Goal: Information Seeking & Learning: Learn about a topic

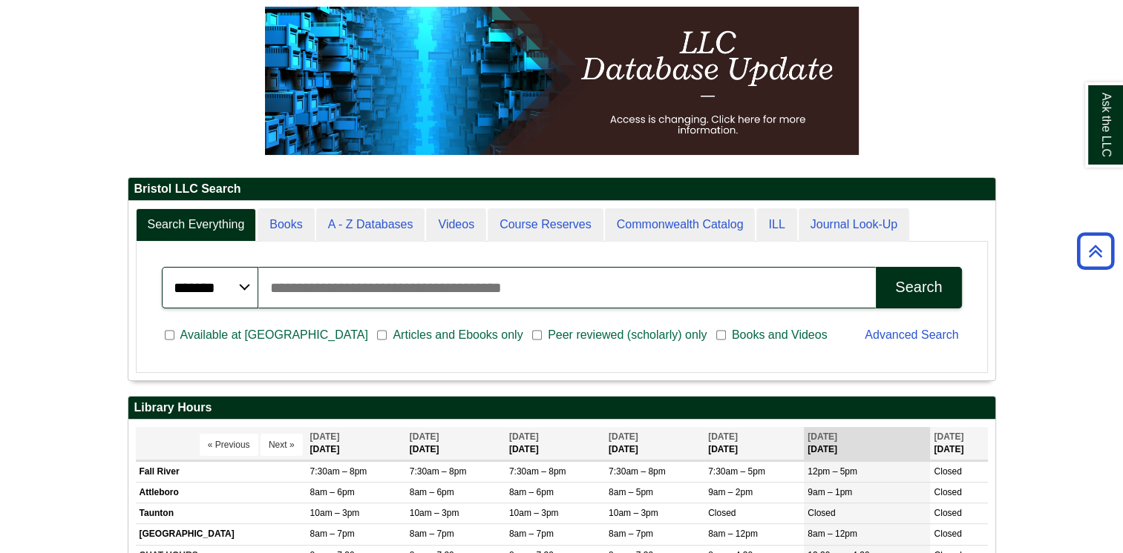
scroll to position [237, 0]
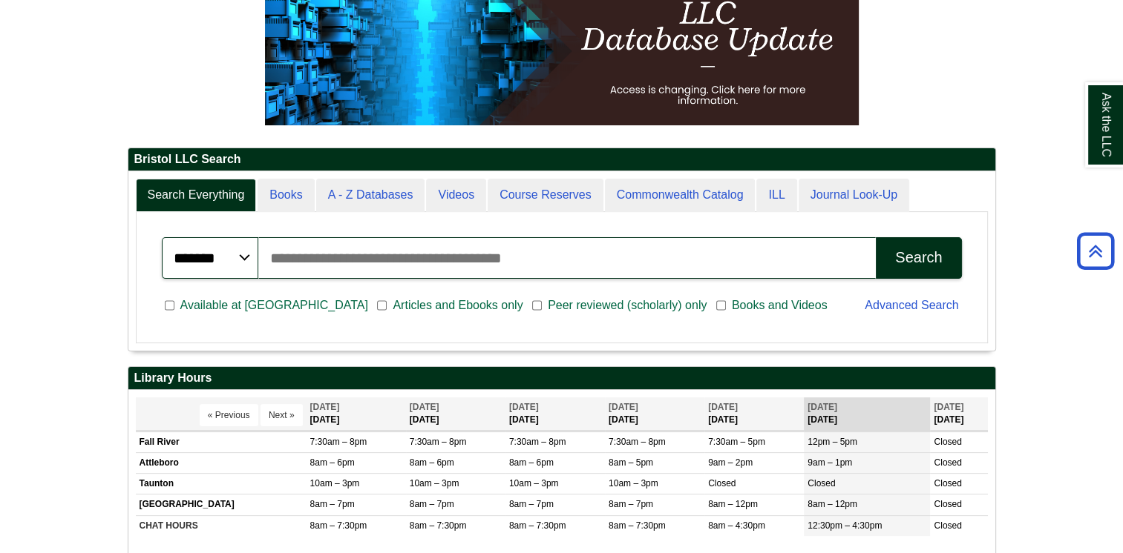
click at [398, 263] on input "Search articles, books, journals & more" at bounding box center [567, 258] width 618 height 42
click at [338, 319] on div "Available at [GEOGRAPHIC_DATA] Articles and Ebooks only [PERSON_NAME] reviewed …" at bounding box center [504, 307] width 703 height 39
click at [387, 307] on span "Articles and Ebooks only" at bounding box center [458, 306] width 142 height 18
click at [391, 252] on input "Search articles, books, journals & more" at bounding box center [567, 258] width 618 height 42
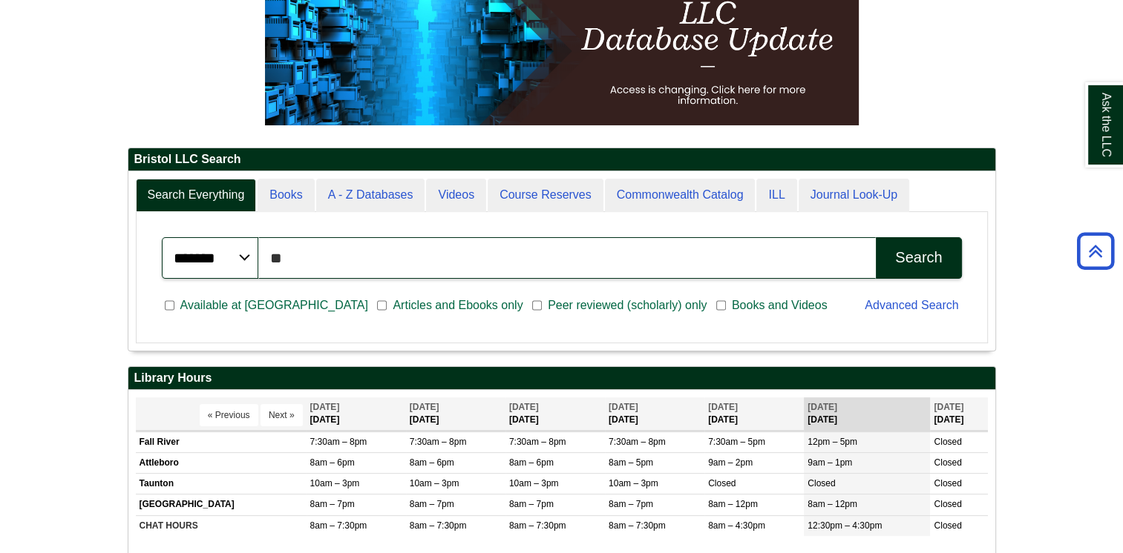
type input "*"
type input "**********"
click at [875, 237] on button "Search" at bounding box center [917, 258] width 85 height 42
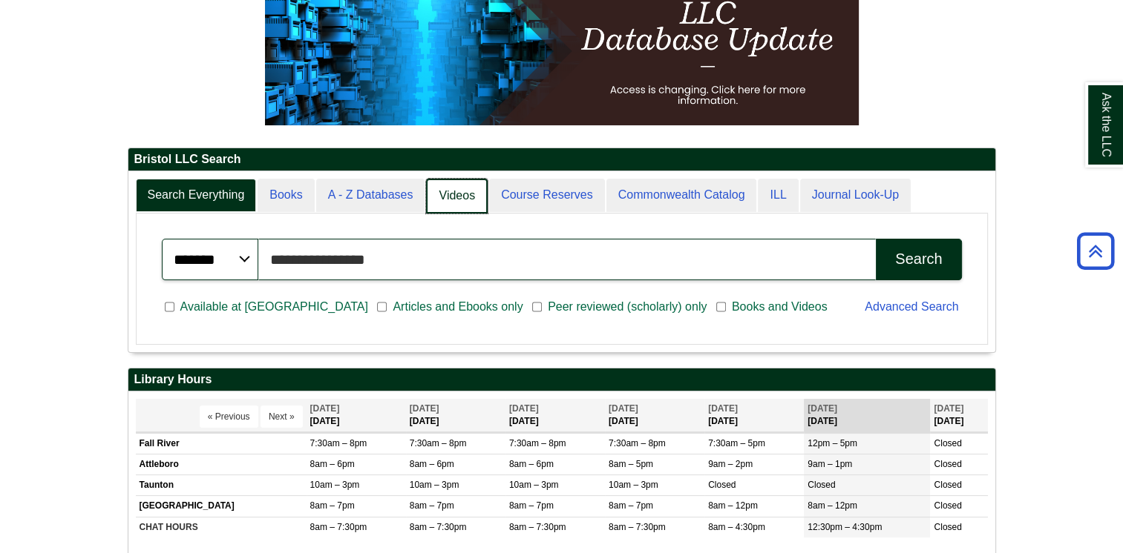
scroll to position [180, 867]
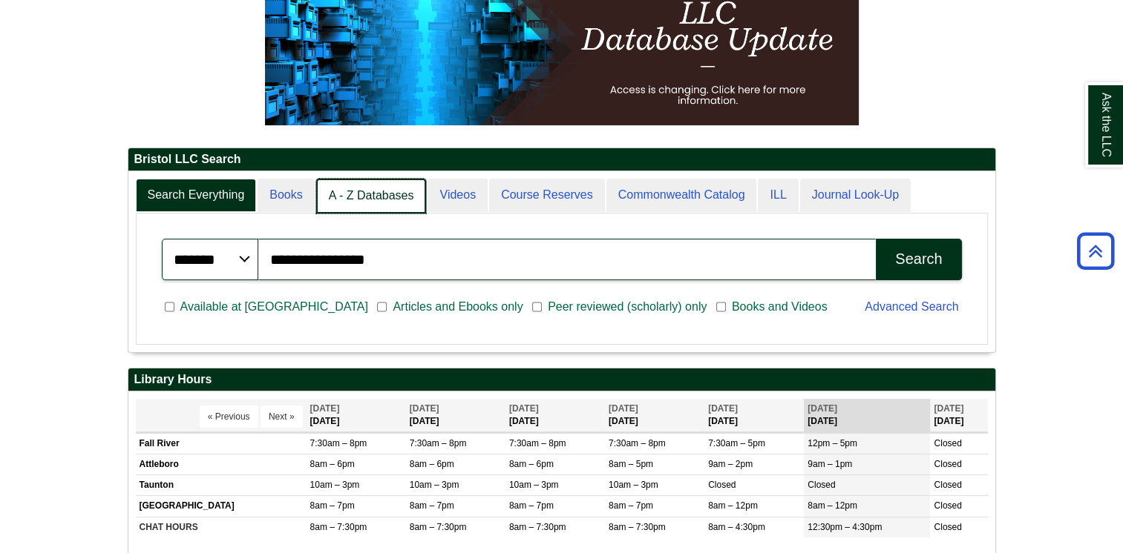
click at [397, 211] on link "A - Z Databases" at bounding box center [371, 196] width 111 height 35
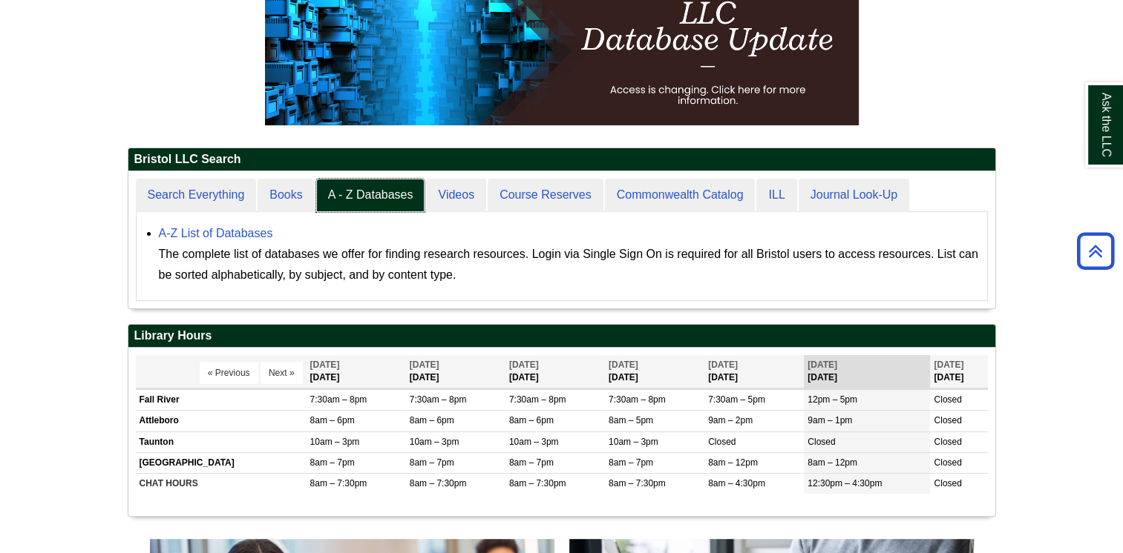
scroll to position [137, 867]
click at [251, 234] on link "A-Z List of Databases" at bounding box center [216, 233] width 114 height 13
click at [226, 237] on link "A-Z List of Databases" at bounding box center [216, 233] width 114 height 13
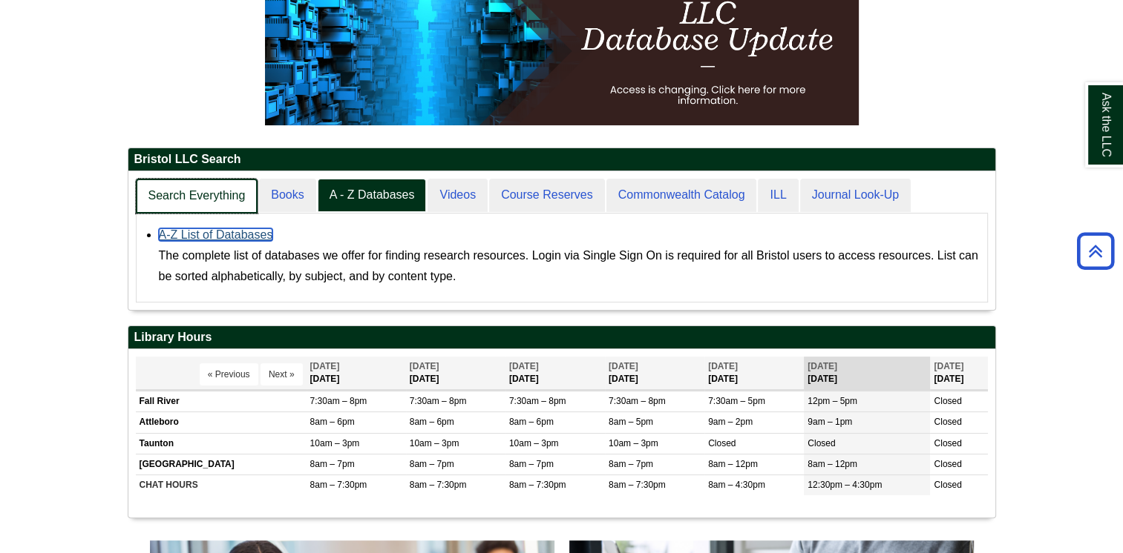
scroll to position [137, 867]
click at [224, 203] on link "Search Everything" at bounding box center [197, 196] width 122 height 35
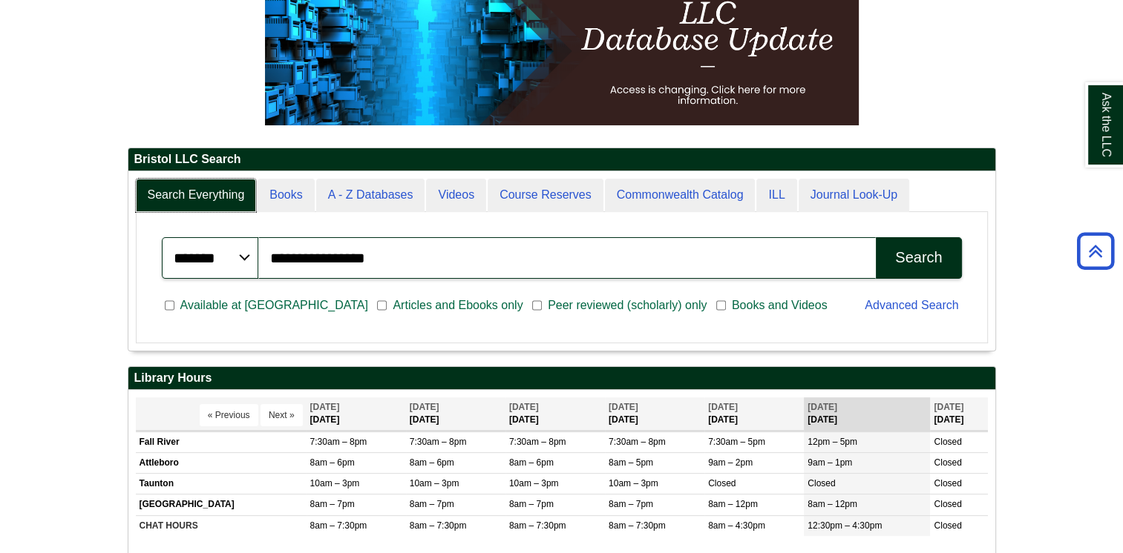
scroll to position [178, 867]
click at [891, 260] on button "Search" at bounding box center [917, 258] width 85 height 42
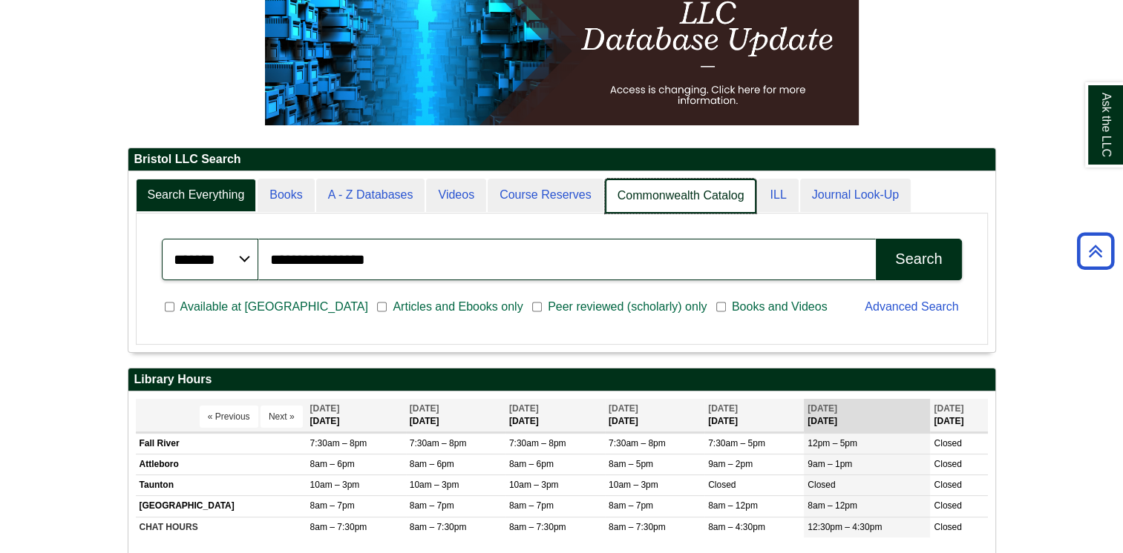
scroll to position [7, 7]
click at [705, 203] on link "Commonwealth Catalog" at bounding box center [681, 196] width 152 height 35
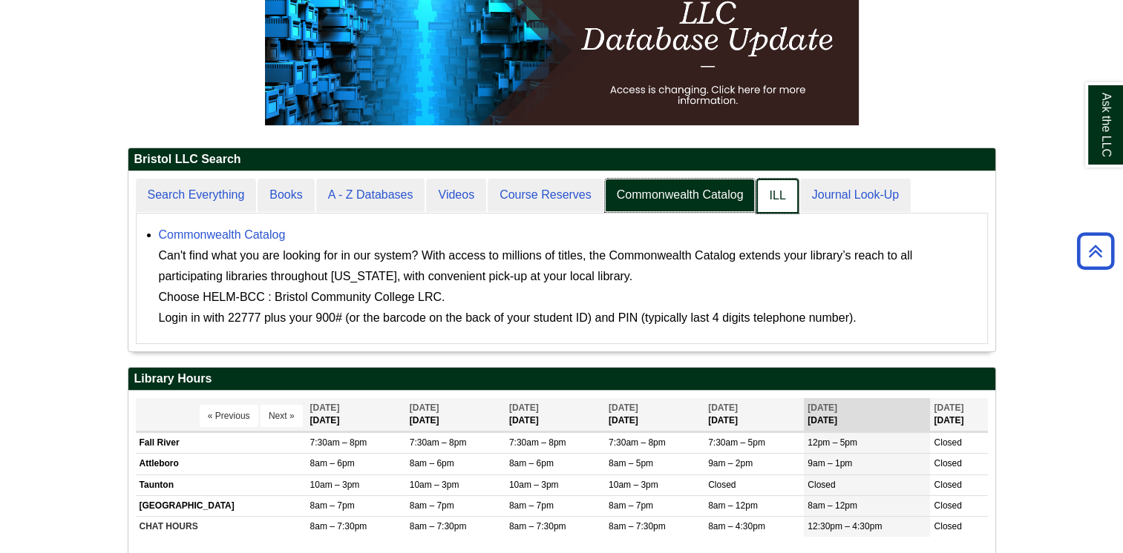
scroll to position [179, 867]
click at [770, 208] on link "ILL" at bounding box center [777, 196] width 42 height 35
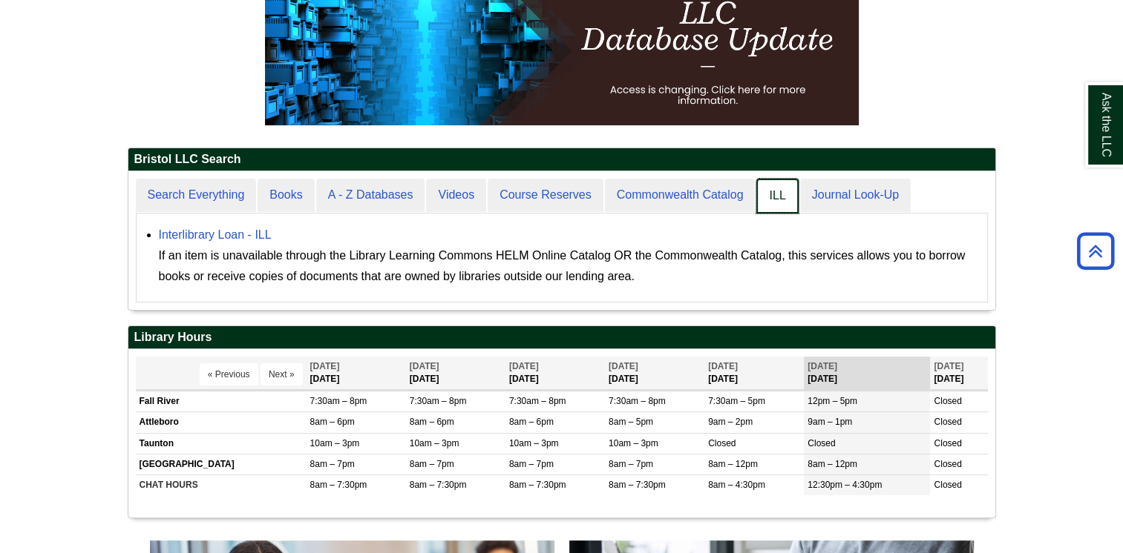
scroll to position [137, 867]
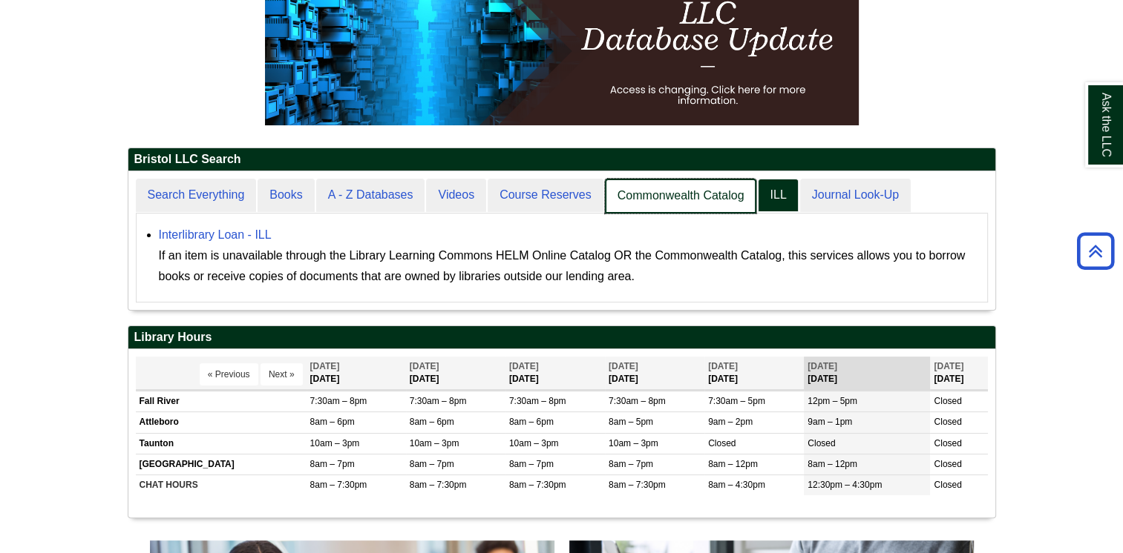
click at [740, 203] on link "Commonwealth Catalog" at bounding box center [681, 196] width 152 height 35
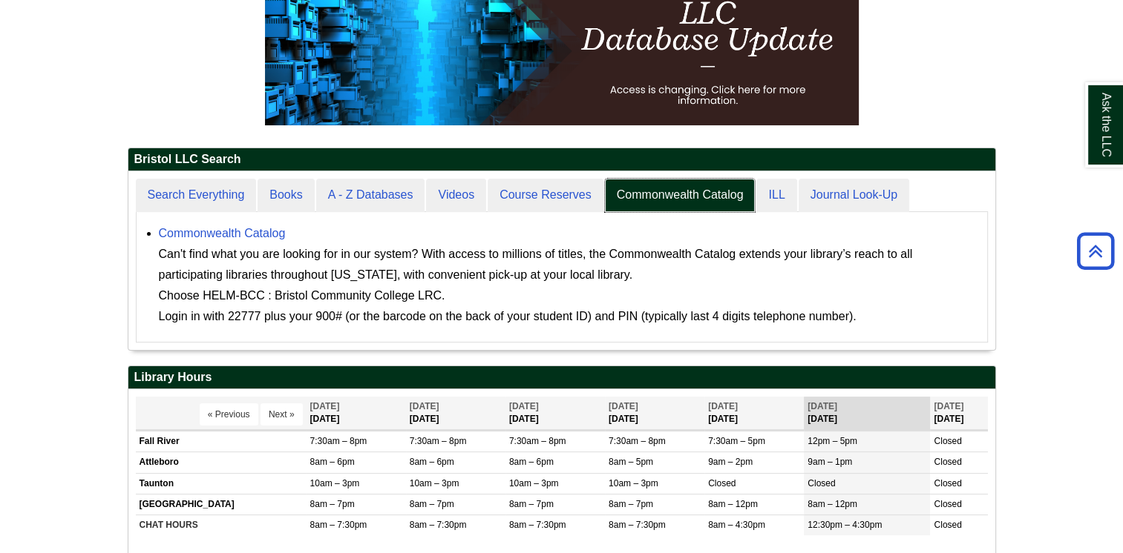
scroll to position [178, 867]
click at [171, 224] on div "Commonwealth Catalog Can't find what you are looking for in our system? With ac…" at bounding box center [569, 275] width 821 height 104
drag, startPoint x: 171, startPoint y: 224, endPoint x: 176, endPoint y: 230, distance: 7.9
click at [176, 230] on link "Commonwealth Catalog" at bounding box center [222, 233] width 127 height 13
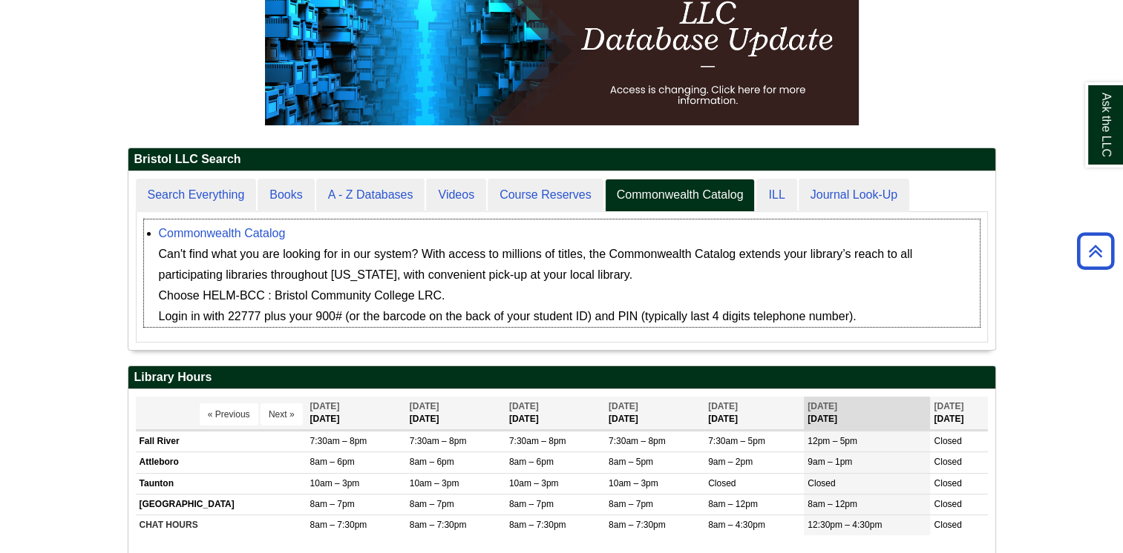
click at [438, 312] on div "Can't find what you are looking for in our system? With access to millions of t…" at bounding box center [569, 285] width 821 height 83
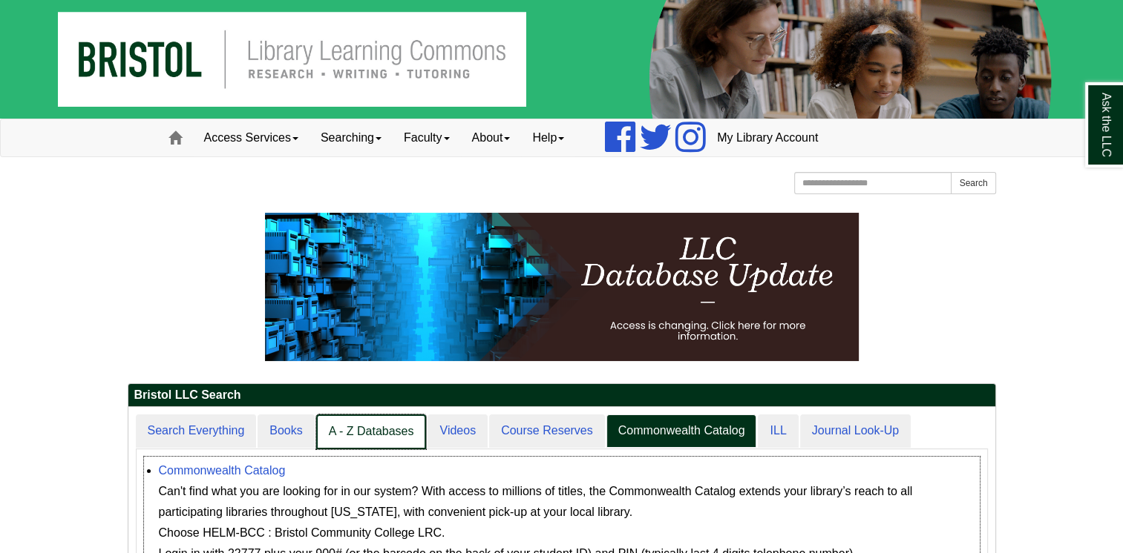
scroll to position [0, 0]
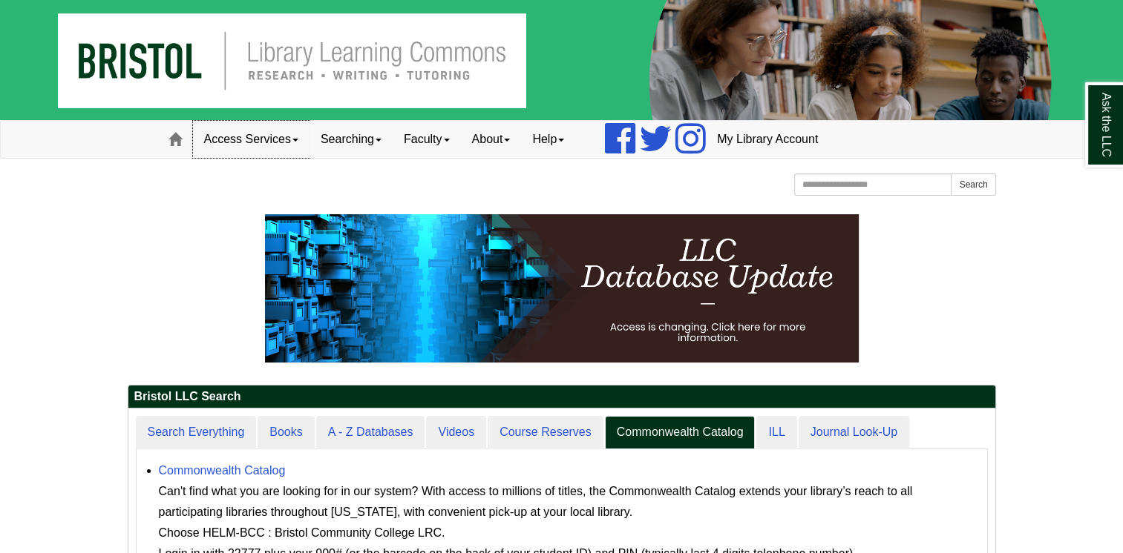
click at [260, 138] on link "Access Services" at bounding box center [251, 139] width 116 height 37
click at [342, 144] on link "Searching" at bounding box center [350, 139] width 83 height 37
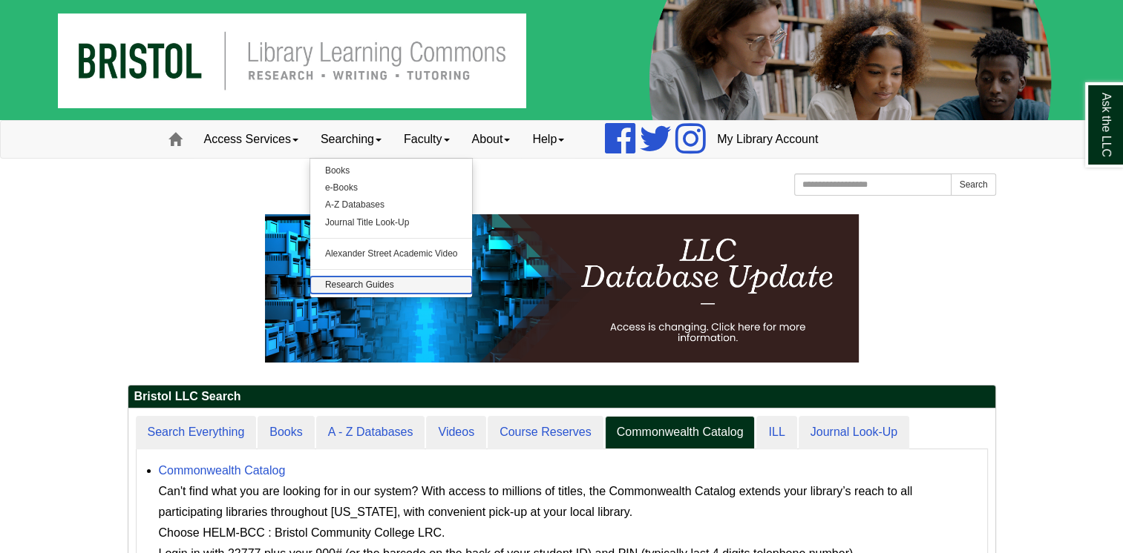
click at [369, 277] on link "Research Guides" at bounding box center [391, 285] width 162 height 17
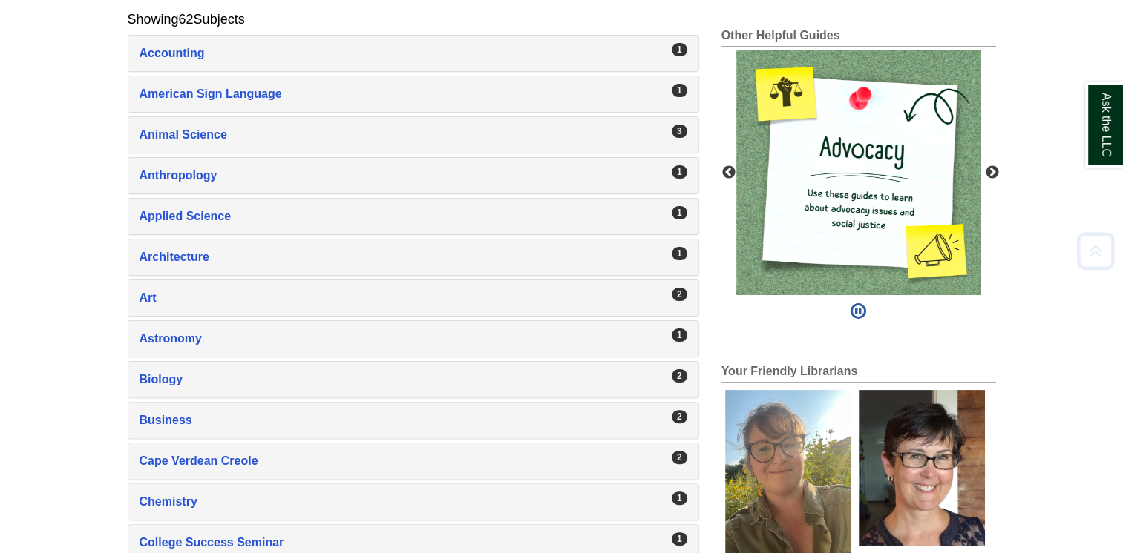
scroll to position [386, 0]
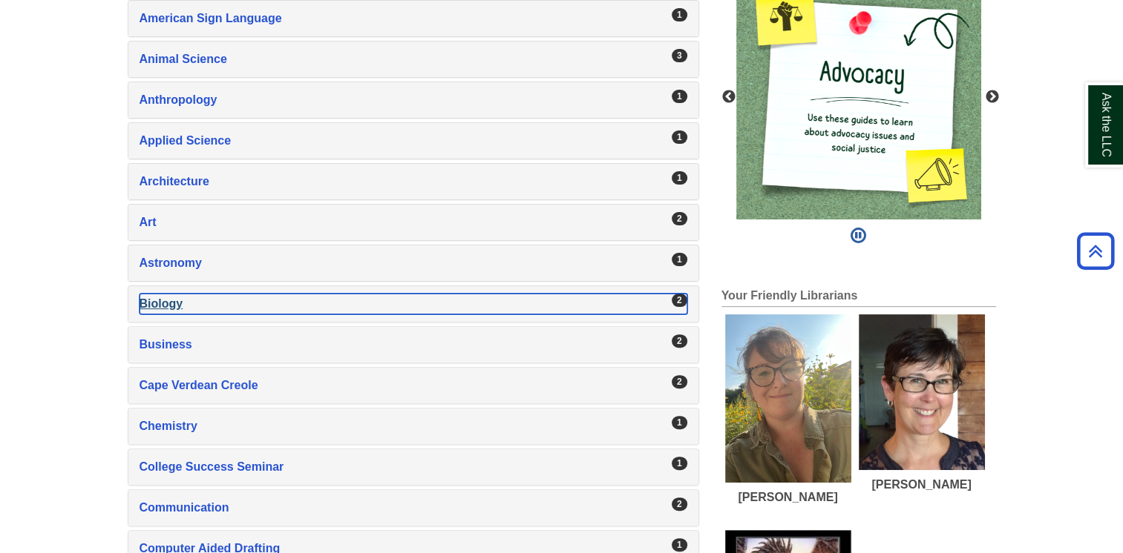
click at [402, 303] on div "Biology , 2 guides" at bounding box center [413, 304] width 548 height 21
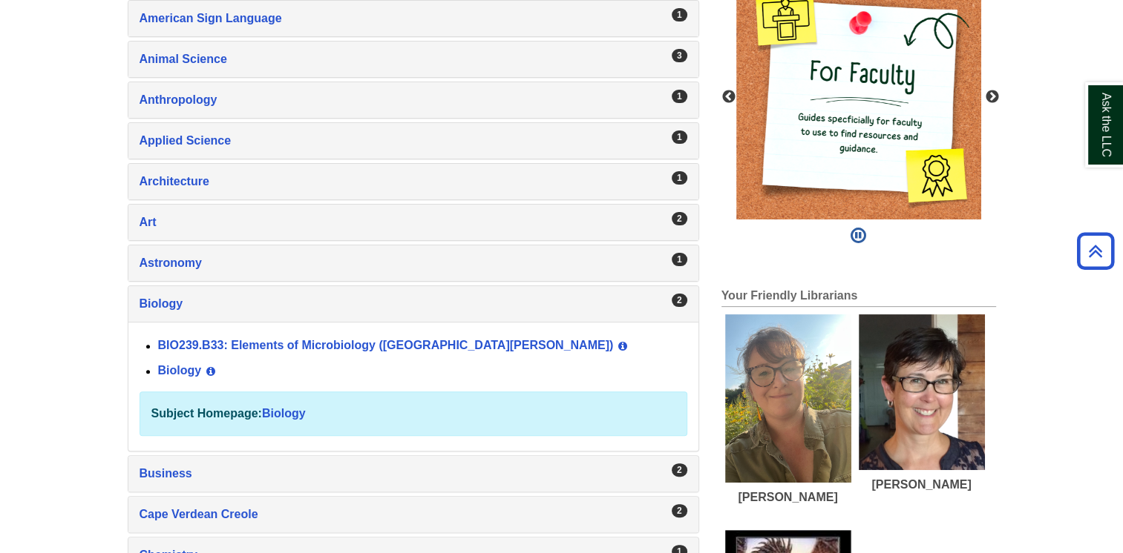
click at [185, 375] on div "Biology View Guide Info" at bounding box center [422, 371] width 529 height 25
click at [182, 369] on link "Biology" at bounding box center [180, 371] width 44 height 13
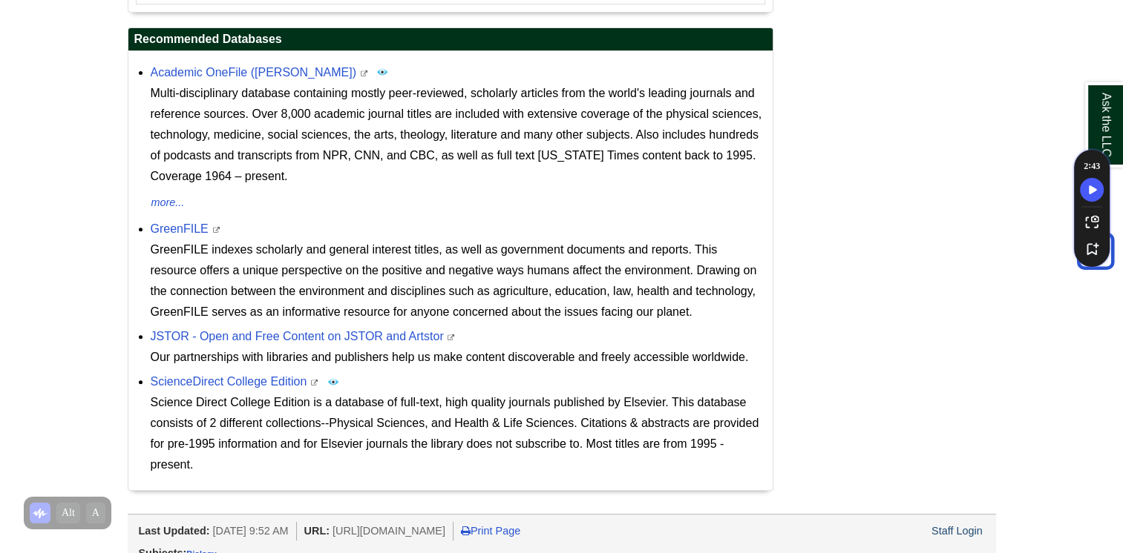
scroll to position [608, 0]
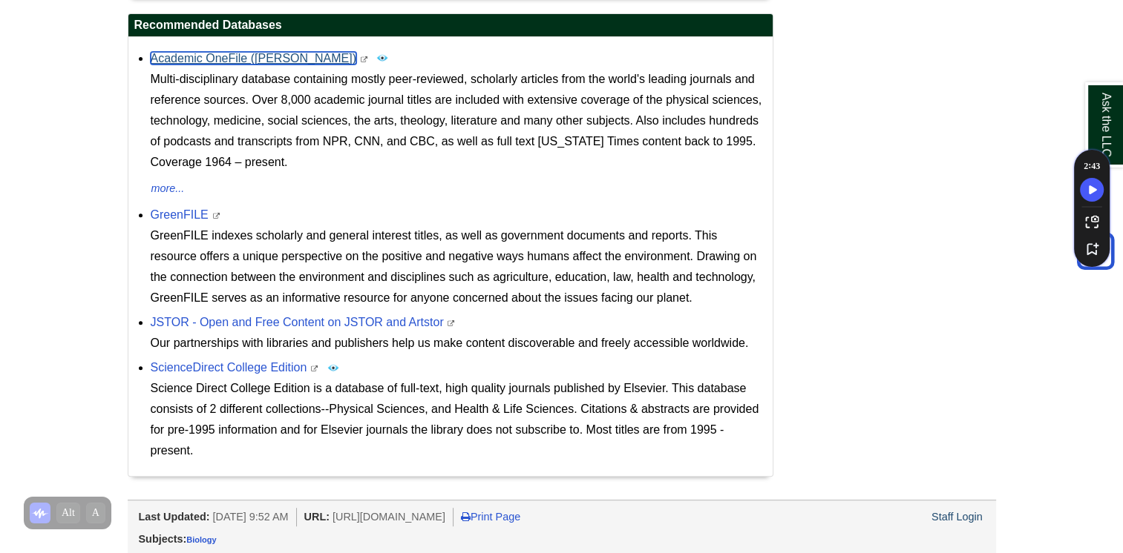
click at [214, 55] on link "Academic OneFile (Gale)" at bounding box center [254, 58] width 206 height 13
